Goal: Task Accomplishment & Management: Use online tool/utility

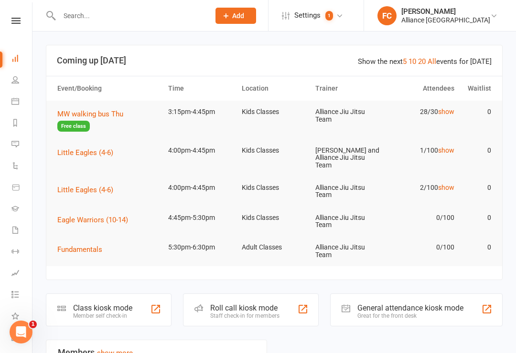
click at [20, 106] on link "Calendar" at bounding box center [21, 102] width 21 height 21
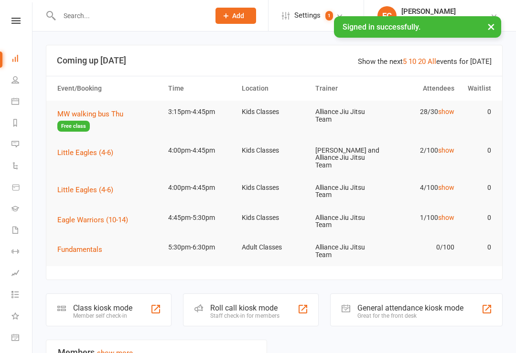
click at [9, 100] on li "Calendar" at bounding box center [16, 102] width 32 height 21
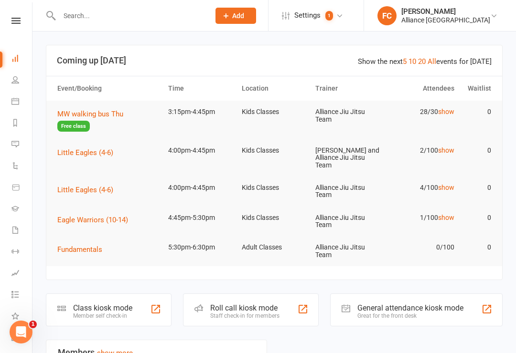
click at [17, 100] on icon at bounding box center [15, 101] width 8 height 8
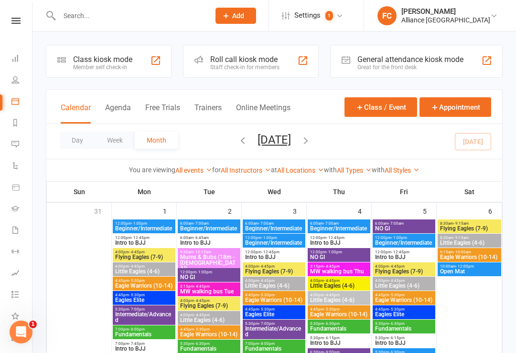
click at [83, 55] on div "Class kiosk mode" at bounding box center [102, 59] width 59 height 9
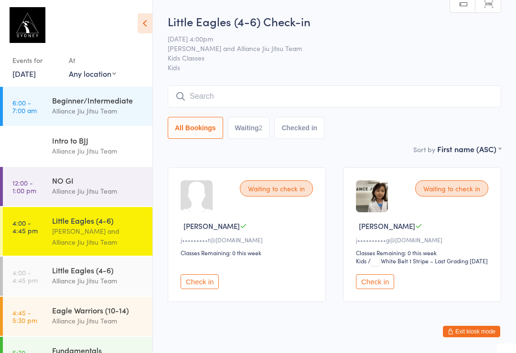
click at [350, 99] on input "search" at bounding box center [334, 96] width 333 height 22
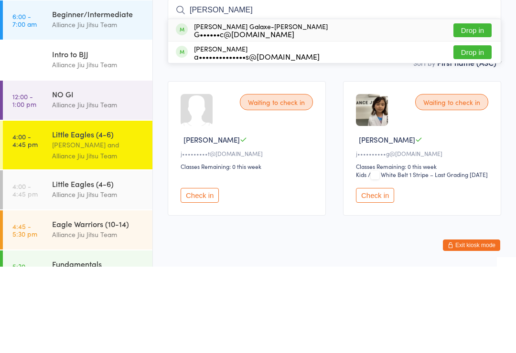
type input "[PERSON_NAME]"
click at [471, 106] on div "[PERSON_NAME]-[PERSON_NAME] G••••••c@[DOMAIN_NAME] Drop in" at bounding box center [334, 117] width 332 height 22
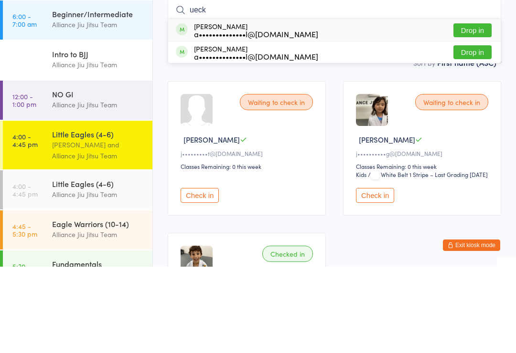
type input "ueck"
click at [482, 110] on button "Drop in" at bounding box center [472, 117] width 38 height 14
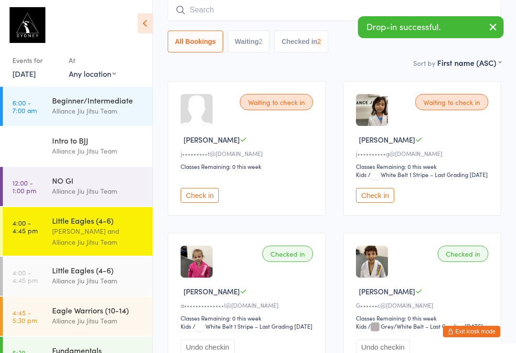
click at [244, 11] on input "search" at bounding box center [334, 10] width 333 height 22
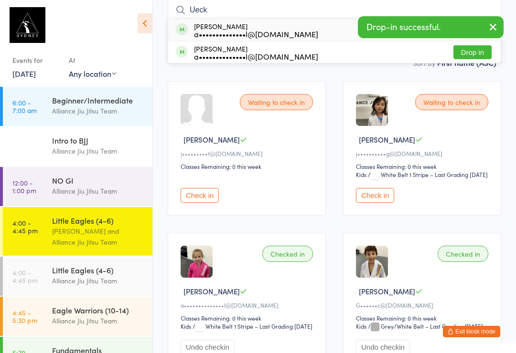
type input "Ueck"
click at [468, 58] on button "Drop in" at bounding box center [472, 52] width 38 height 14
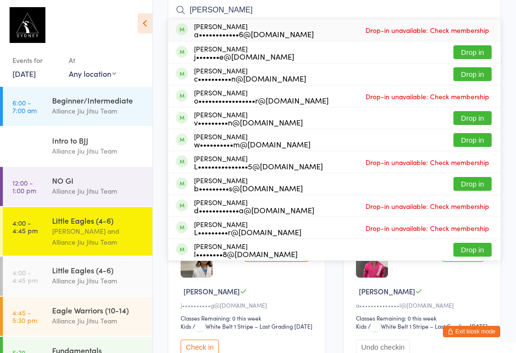
type input "leo l"
click at [477, 53] on button "Drop in" at bounding box center [472, 52] width 38 height 14
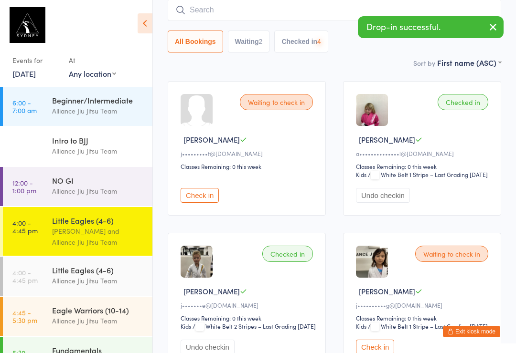
click at [246, 14] on input "search" at bounding box center [334, 10] width 333 height 22
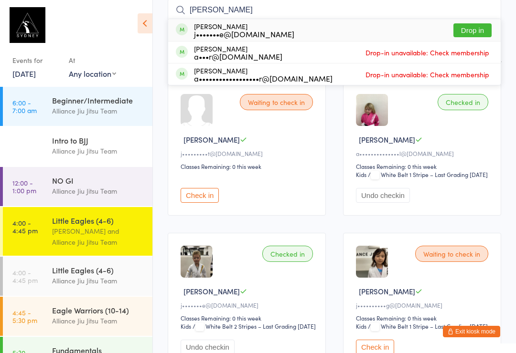
type input "Alec l"
click at [472, 28] on button "Drop in" at bounding box center [472, 30] width 38 height 14
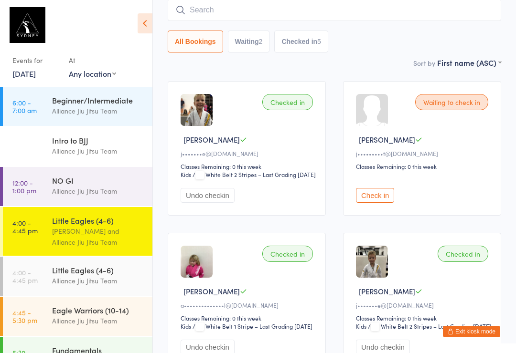
click at [246, 21] on input "search" at bounding box center [334, 10] width 333 height 22
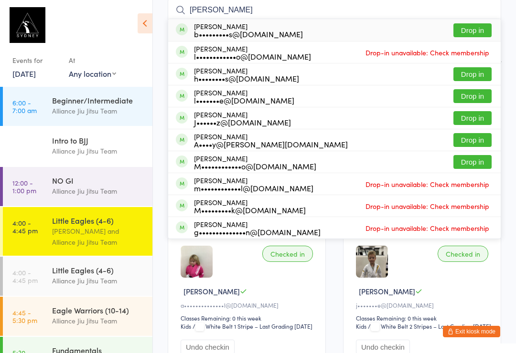
type input "Lucas"
click at [210, 121] on div "J••••••z@gmail.com" at bounding box center [242, 122] width 97 height 8
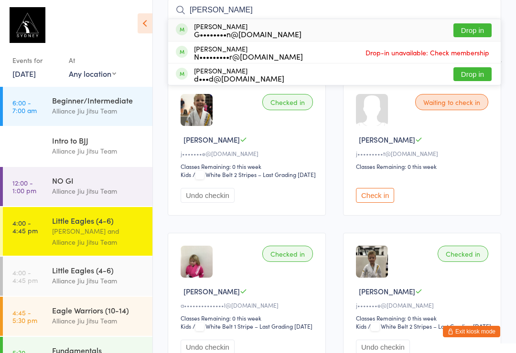
type input "Zoe"
click at [473, 75] on button "Drop in" at bounding box center [472, 74] width 38 height 14
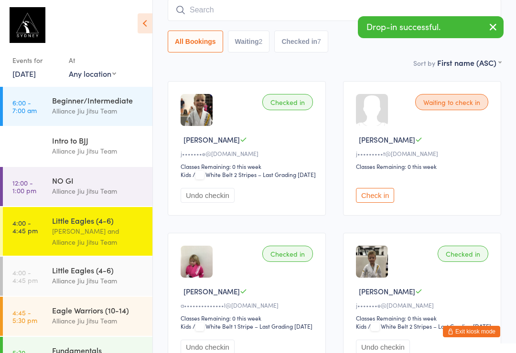
click at [253, 16] on input "search" at bounding box center [334, 10] width 333 height 22
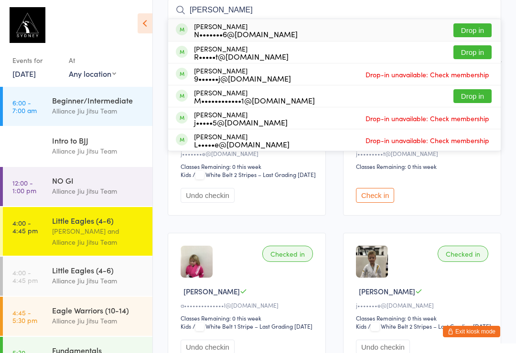
type input "Jane"
click at [468, 35] on button "Drop in" at bounding box center [472, 30] width 38 height 14
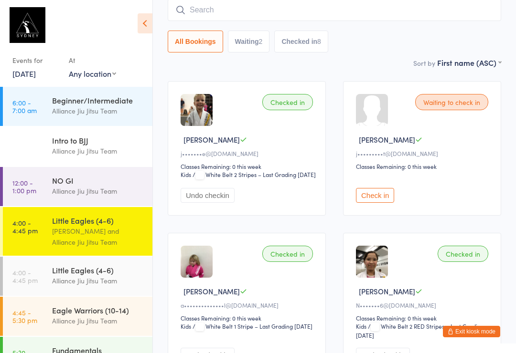
click at [195, 16] on input "search" at bounding box center [334, 10] width 333 height 22
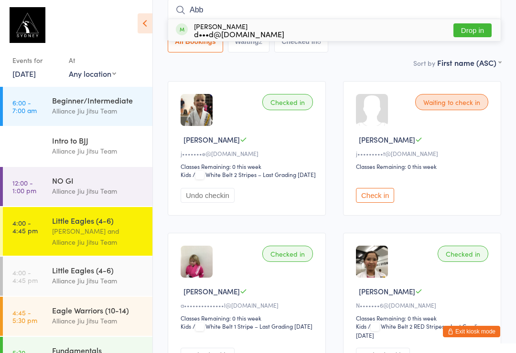
type input "Abb"
click at [474, 30] on button "Drop in" at bounding box center [472, 30] width 38 height 14
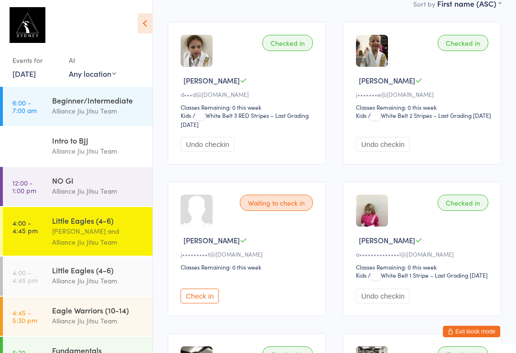
scroll to position [0, 0]
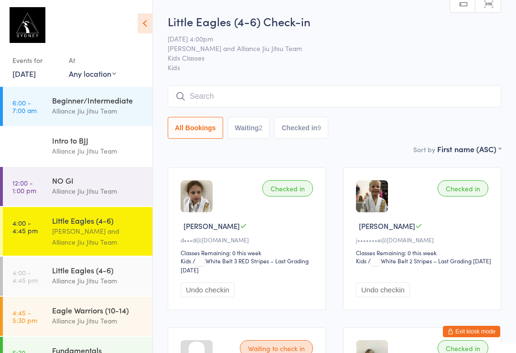
click at [240, 92] on input "search" at bounding box center [334, 96] width 333 height 22
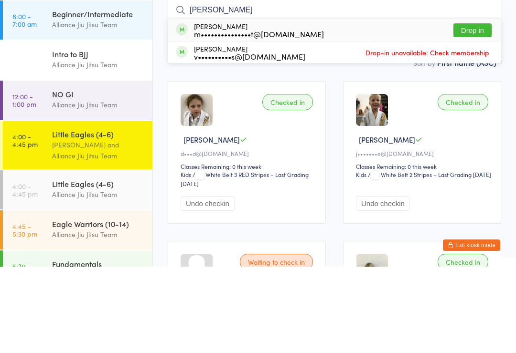
type input "Vitt"
click at [253, 117] on div "m•••••••••••••••t@gmail.com" at bounding box center [259, 121] width 130 height 8
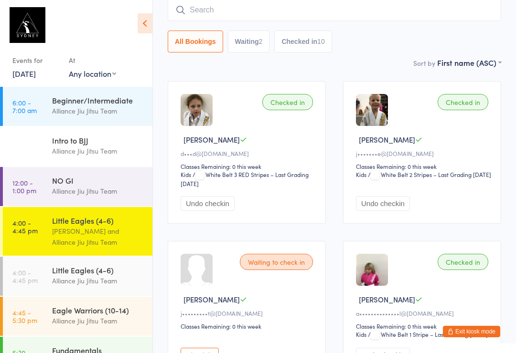
click at [212, 7] on input "search" at bounding box center [334, 10] width 333 height 22
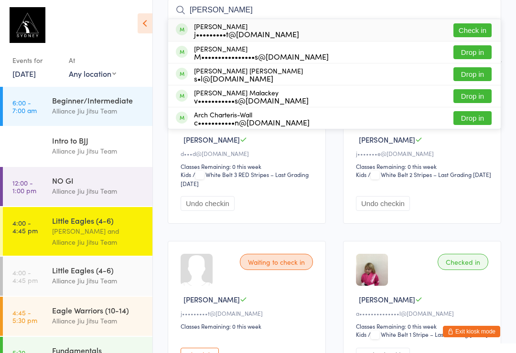
type input "Archie"
click at [463, 52] on button "Drop in" at bounding box center [472, 52] width 38 height 14
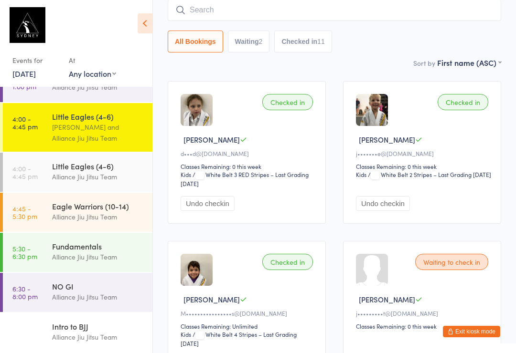
scroll to position [105, 0]
click at [66, 127] on div "[PERSON_NAME] and Alliance Jiu Jitsu Team" at bounding box center [98, 133] width 92 height 22
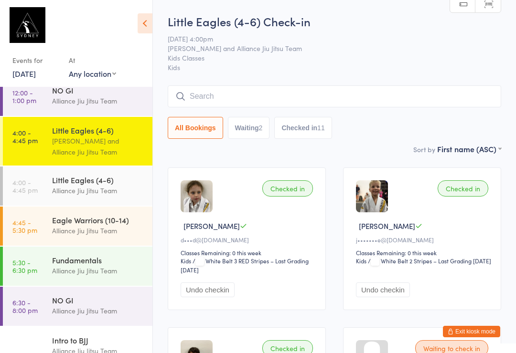
click at [300, 95] on input "search" at bounding box center [334, 96] width 333 height 22
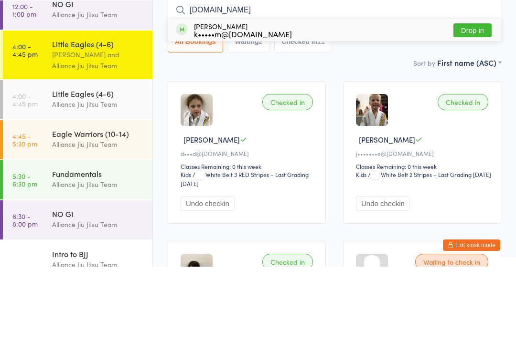
type input "Monte.mu"
click at [312, 106] on div "Monte Mulvihill k•••••m@upstate.com.au Drop in" at bounding box center [334, 117] width 332 height 22
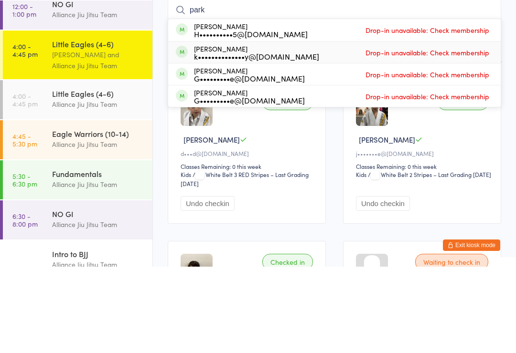
type input "park"
click at [264, 139] on div "k••••••••••••••y@gmail.com" at bounding box center [256, 143] width 125 height 8
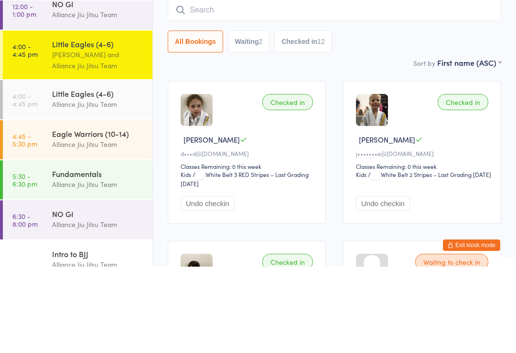
scroll to position [86, 0]
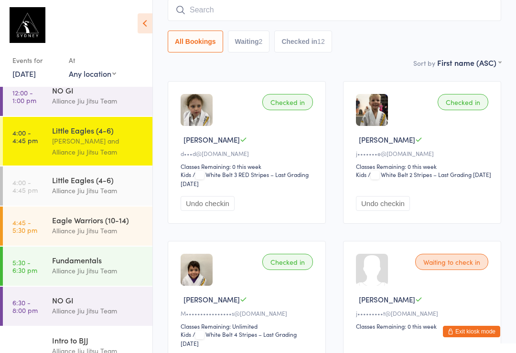
click at [291, 15] on input "search" at bounding box center [334, 10] width 333 height 22
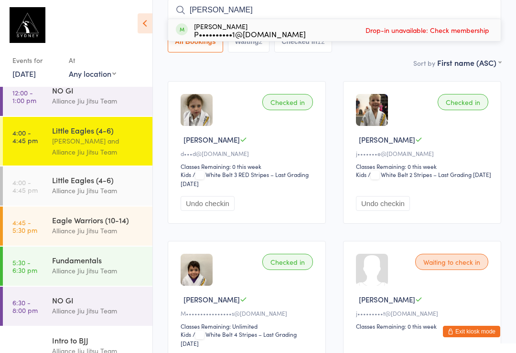
type input "Parker"
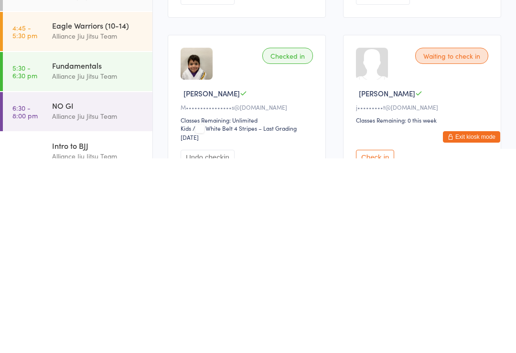
scroll to position [110, 0]
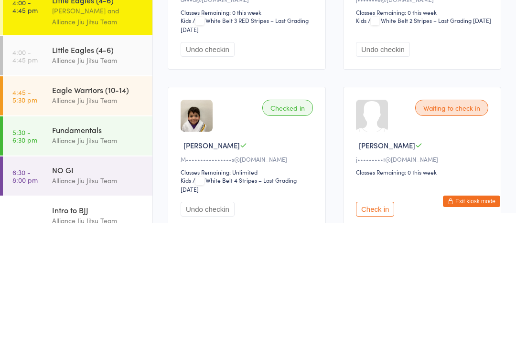
click at [110, 185] on div "Alliance Jiu Jitsu Team" at bounding box center [98, 190] width 92 height 11
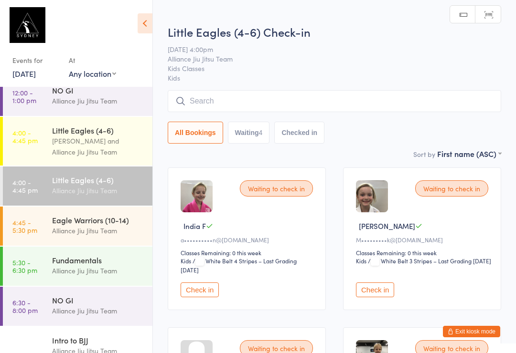
click at [259, 97] on input "search" at bounding box center [334, 101] width 333 height 22
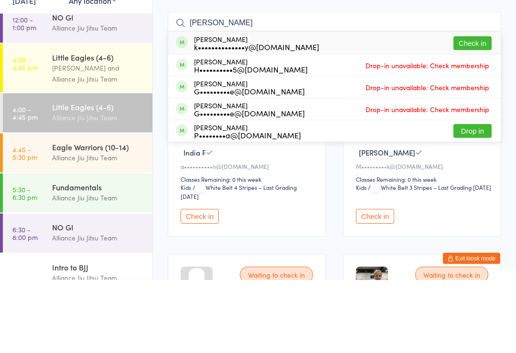
type input "Parker"
click at [471, 110] on button "Check in" at bounding box center [472, 117] width 38 height 14
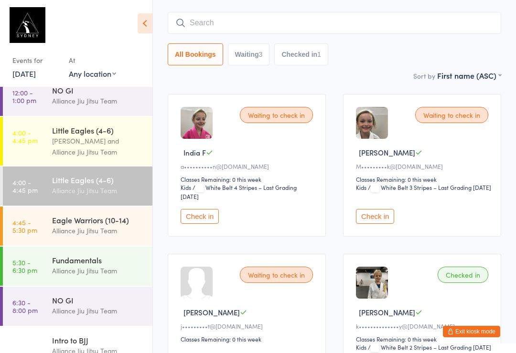
click at [103, 128] on div "Little Eagles (4-6)" at bounding box center [98, 130] width 92 height 11
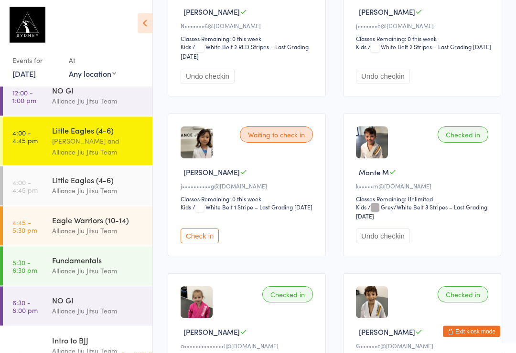
click at [208, 244] on button "Check in" at bounding box center [200, 236] width 38 height 15
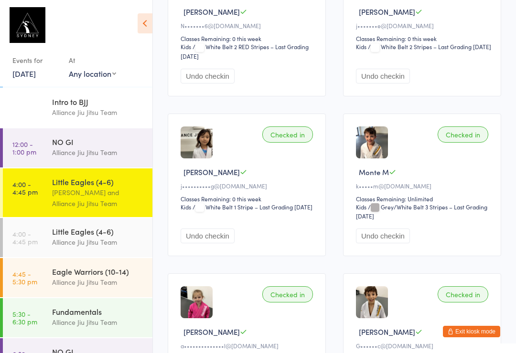
scroll to position [38, 0]
click at [108, 234] on div "Little Eagles (4-6)" at bounding box center [98, 232] width 92 height 11
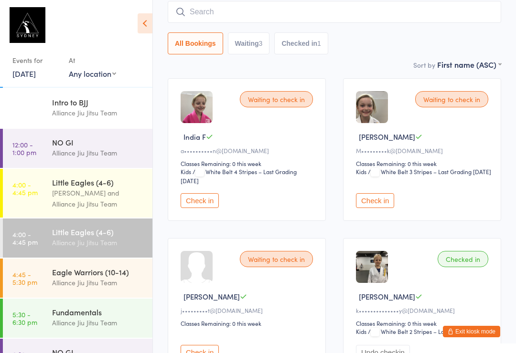
scroll to position [92, 0]
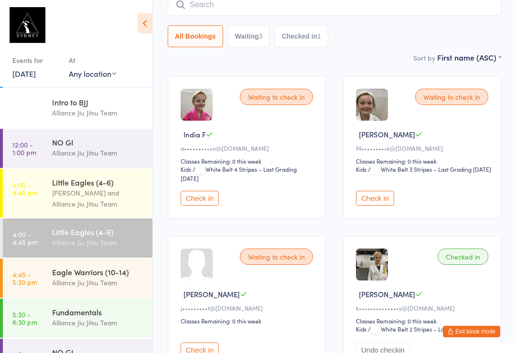
click at [92, 242] on div "Alliance Jiu Jitsu Team" at bounding box center [98, 242] width 92 height 11
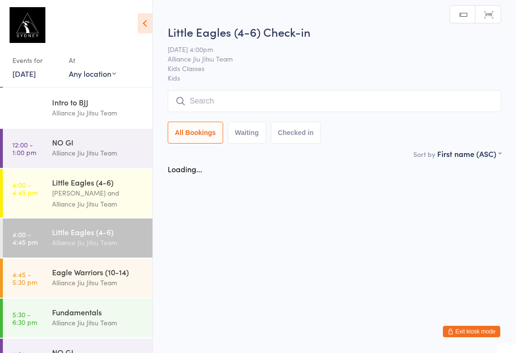
scroll to position [0, 0]
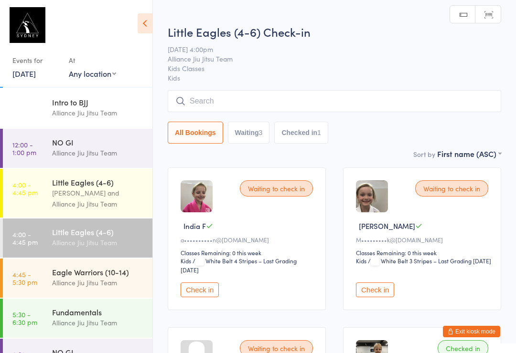
click at [113, 207] on div "[PERSON_NAME] and Alliance Jiu Jitsu Team" at bounding box center [98, 199] width 92 height 22
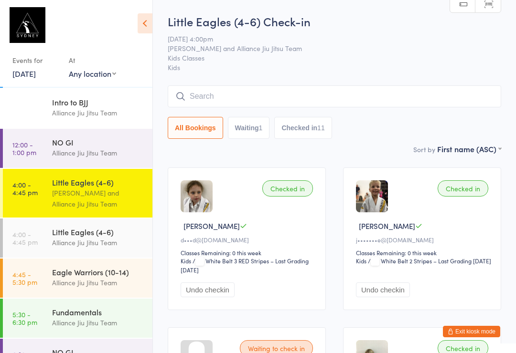
click at [225, 103] on input "search" at bounding box center [334, 96] width 333 height 22
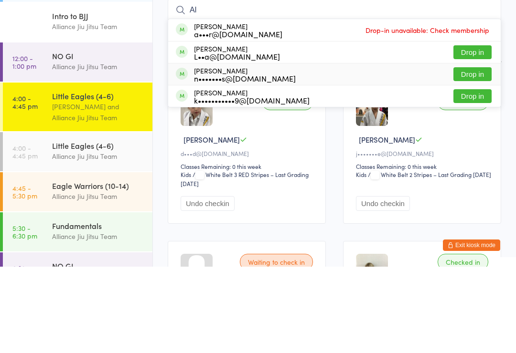
type input "Al"
click at [246, 161] on div "n•••••••s@hotmail.com" at bounding box center [245, 165] width 102 height 8
